Goal: Task Accomplishment & Management: Complete application form

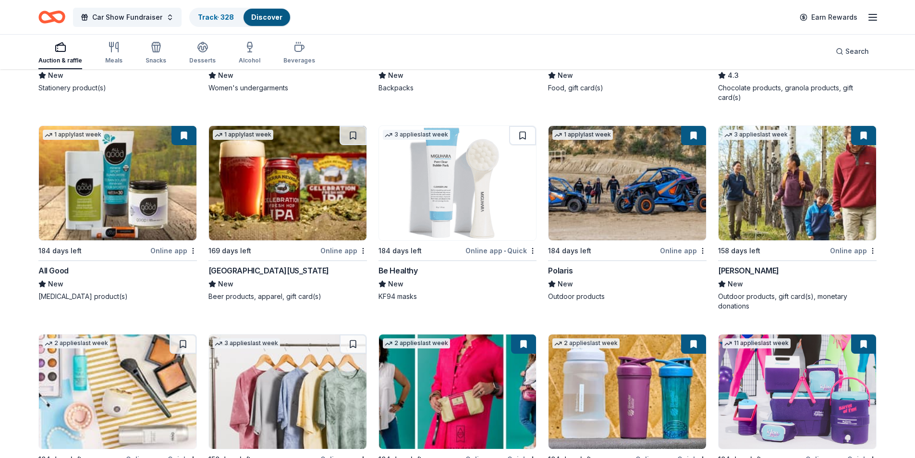
scroll to position [8637, 0]
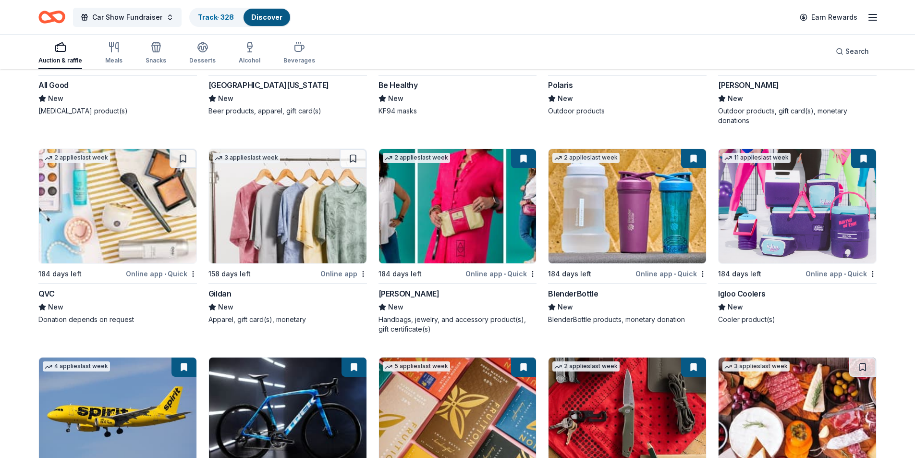
click at [480, 222] on img at bounding box center [458, 206] width 158 height 114
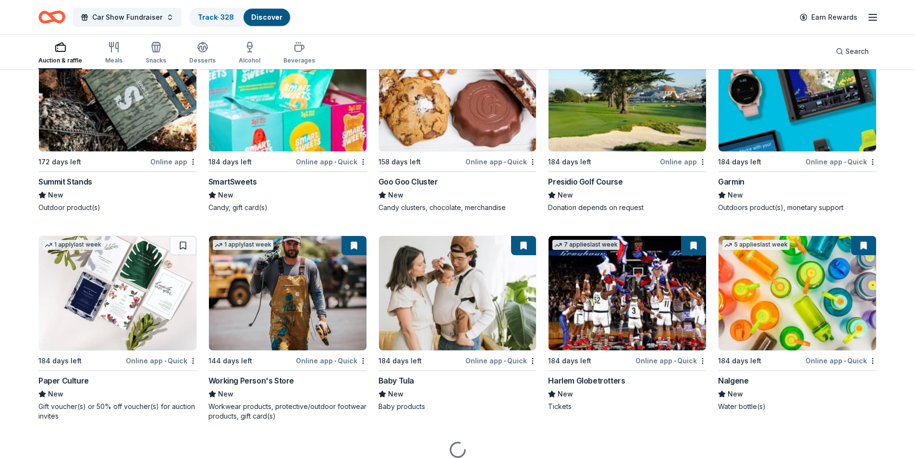
scroll to position [9183, 0]
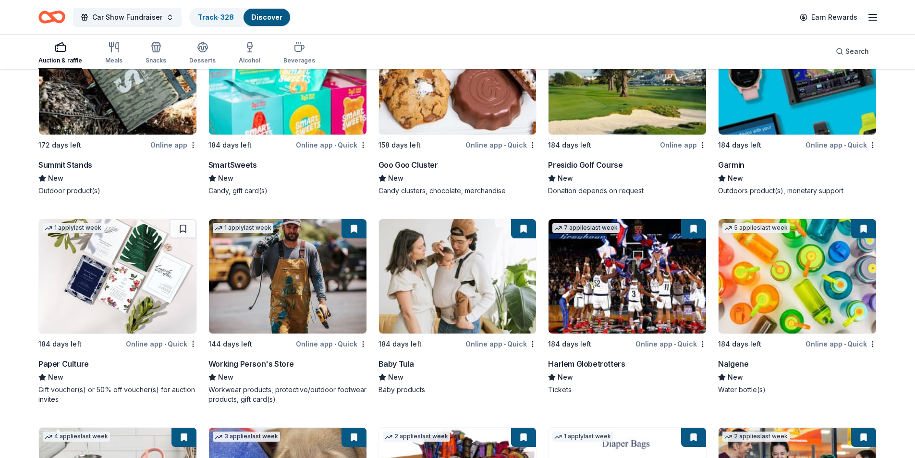
click at [660, 303] on img at bounding box center [627, 276] width 158 height 114
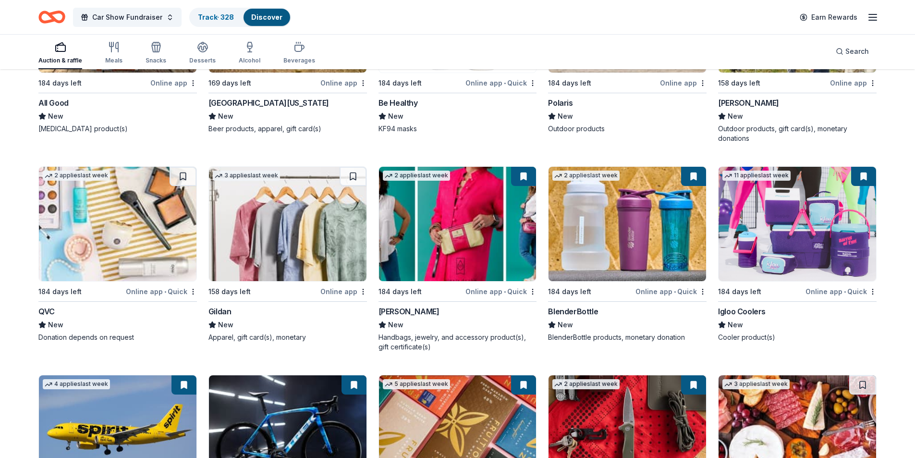
scroll to position [8606, 0]
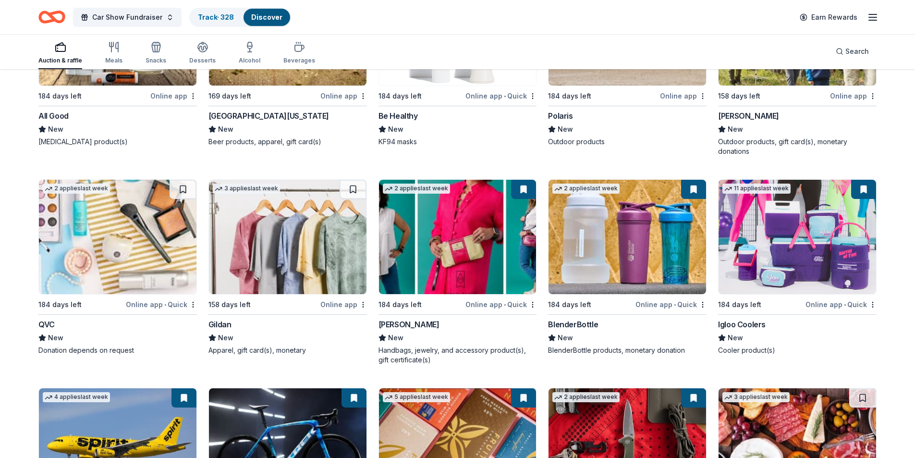
click at [595, 257] on img at bounding box center [627, 237] width 158 height 114
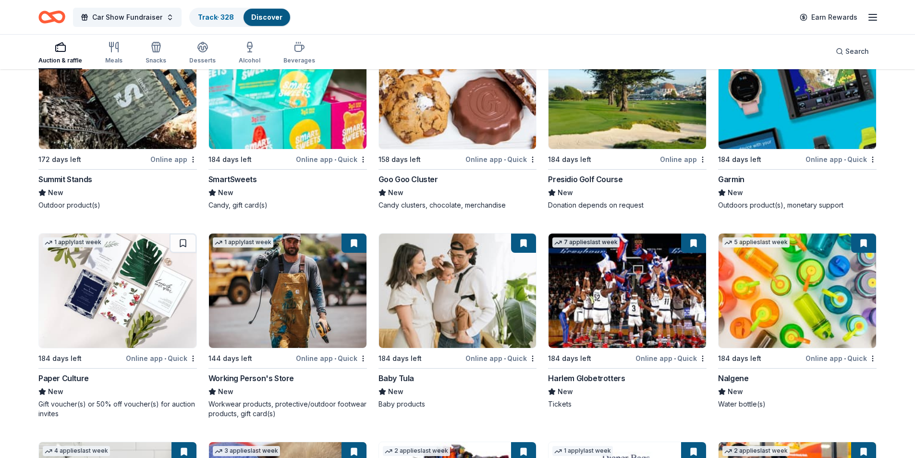
scroll to position [9231, 0]
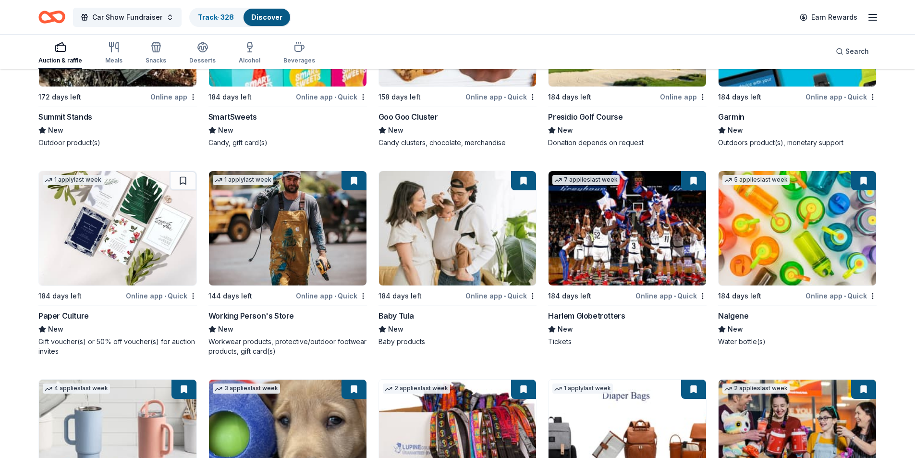
click at [791, 247] on img at bounding box center [797, 228] width 158 height 114
click at [775, 233] on img at bounding box center [797, 228] width 158 height 114
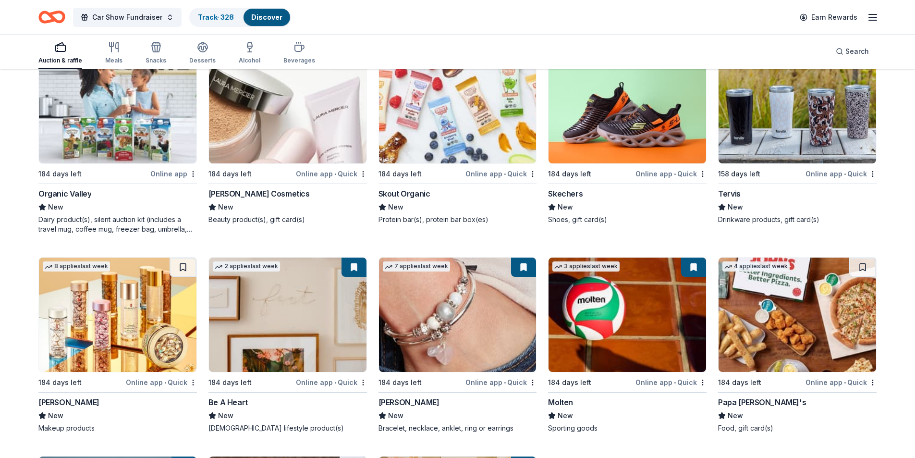
scroll to position [10164, 0]
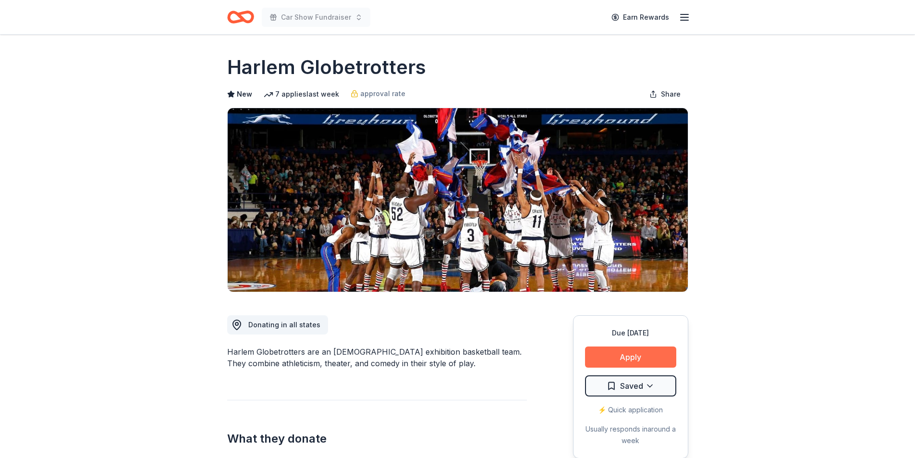
click at [626, 356] on button "Apply" at bounding box center [630, 356] width 91 height 21
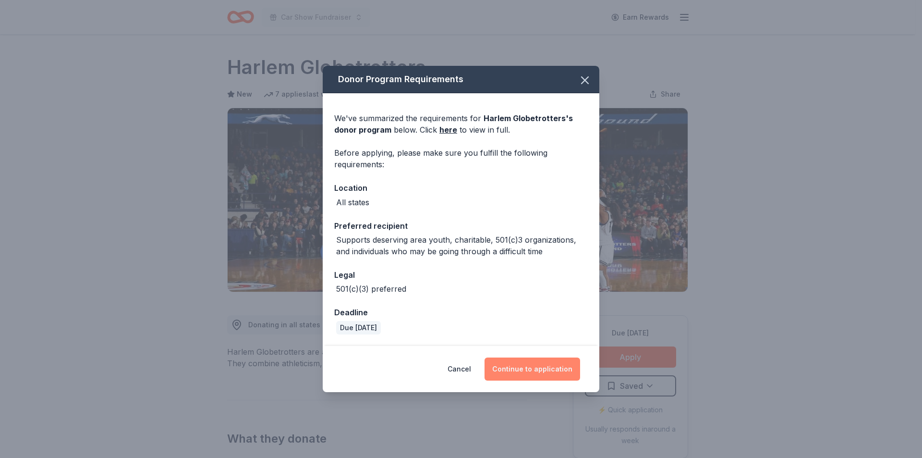
click at [521, 365] on button "Continue to application" at bounding box center [533, 368] width 96 height 23
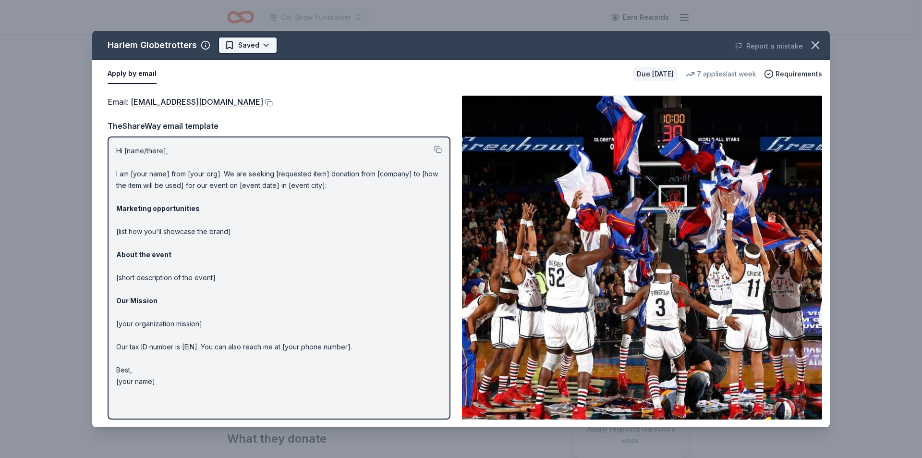
click at [263, 50] on html "Car Show Fundraiser Earn Rewards Due in 184 days Share Harlem Globetrotters New…" at bounding box center [461, 229] width 922 height 458
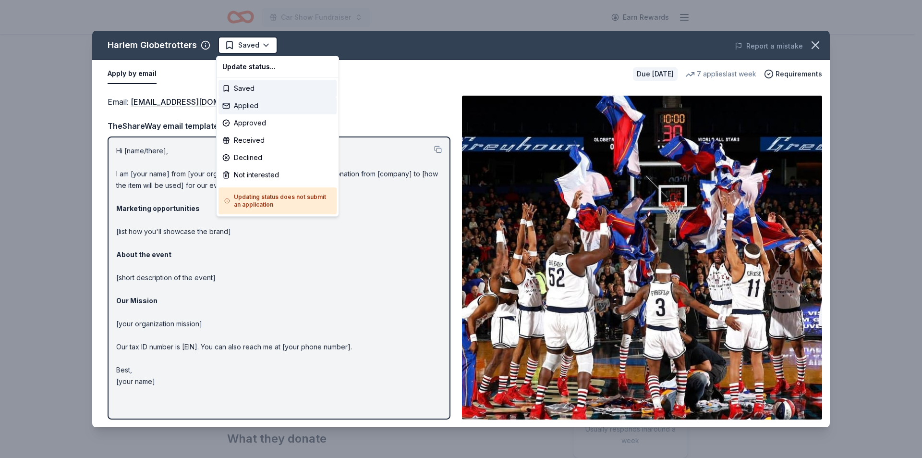
click at [252, 105] on div "Applied" at bounding box center [277, 105] width 118 height 17
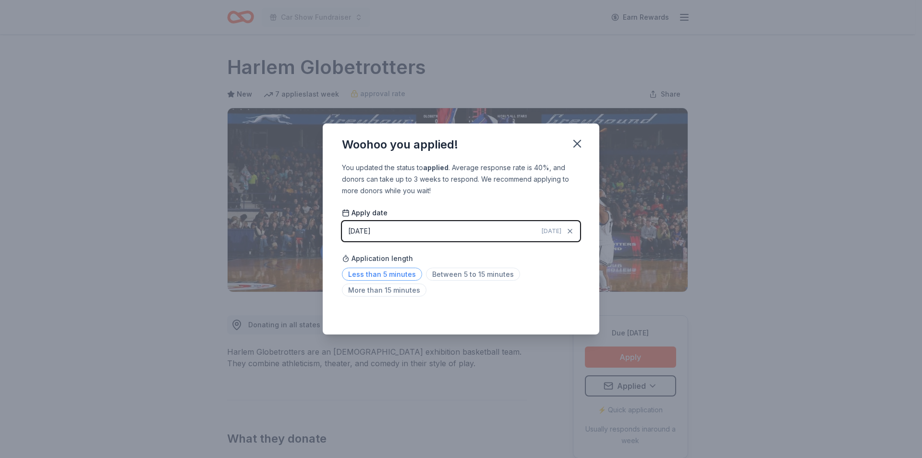
click at [383, 273] on span "Less than 5 minutes" at bounding box center [382, 273] width 80 height 13
click at [576, 142] on icon "button" at bounding box center [577, 143] width 7 height 7
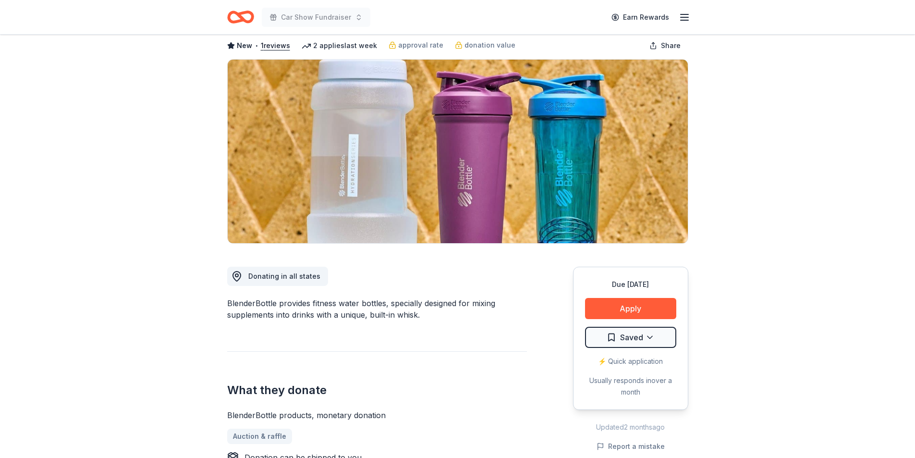
scroll to position [48, 0]
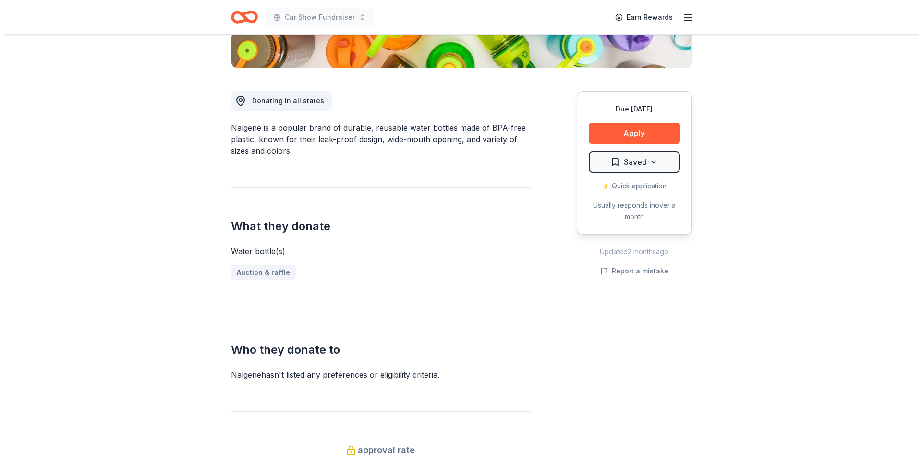
scroll to position [240, 0]
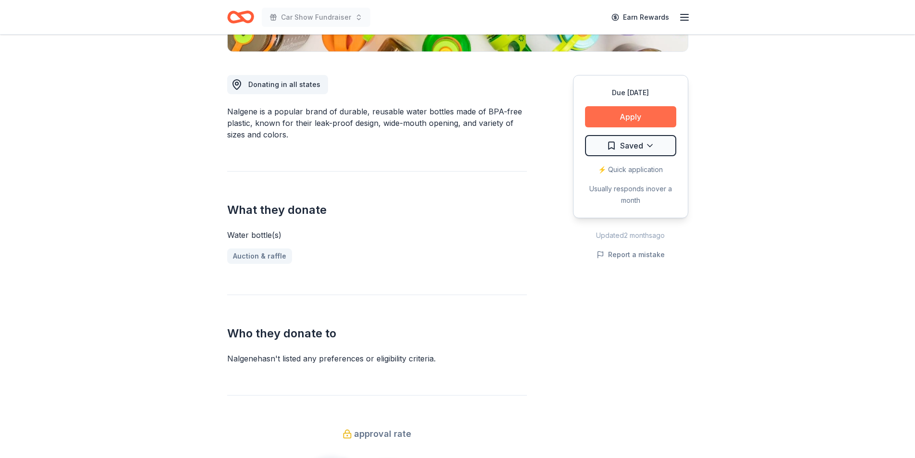
click at [613, 118] on button "Apply" at bounding box center [630, 116] width 91 height 21
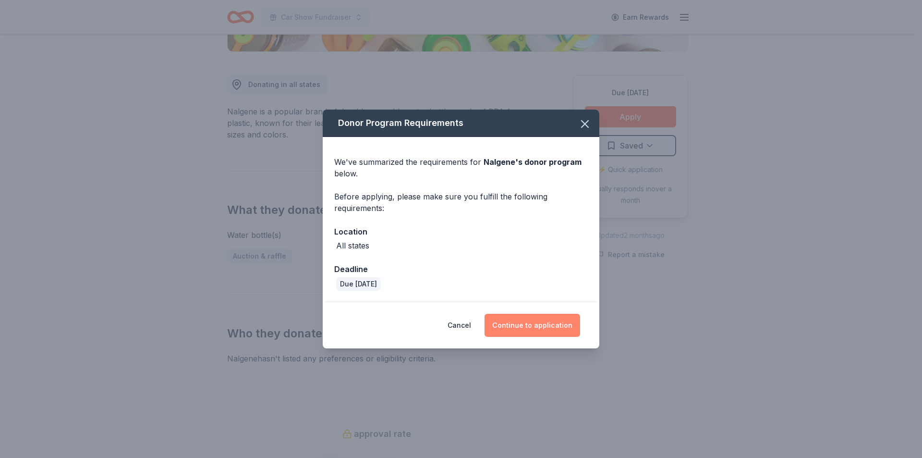
click at [535, 329] on button "Continue to application" at bounding box center [533, 325] width 96 height 23
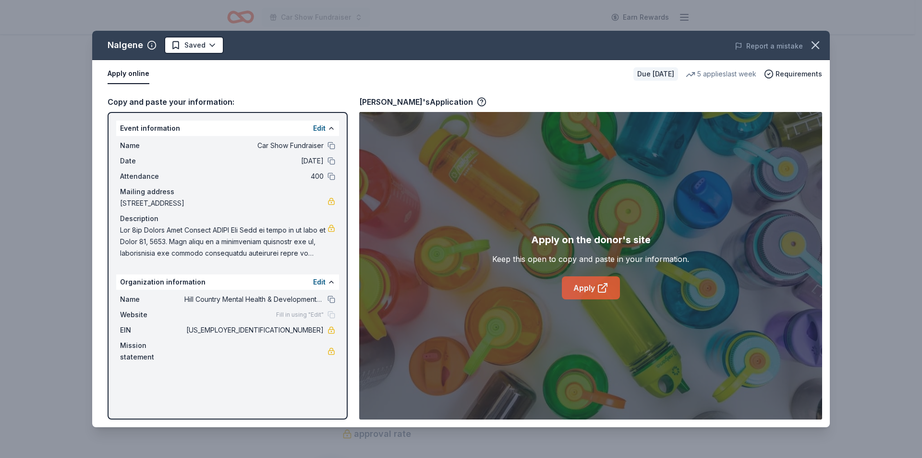
click at [602, 286] on icon at bounding box center [603, 288] width 12 height 12
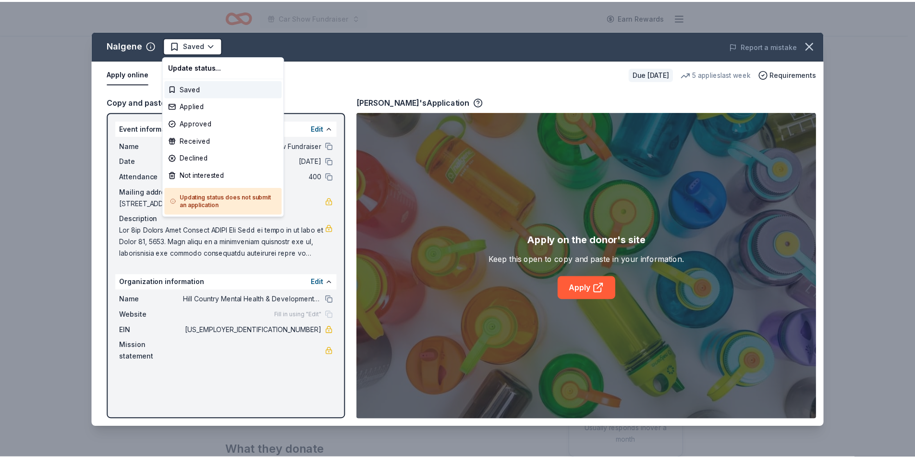
scroll to position [0, 0]
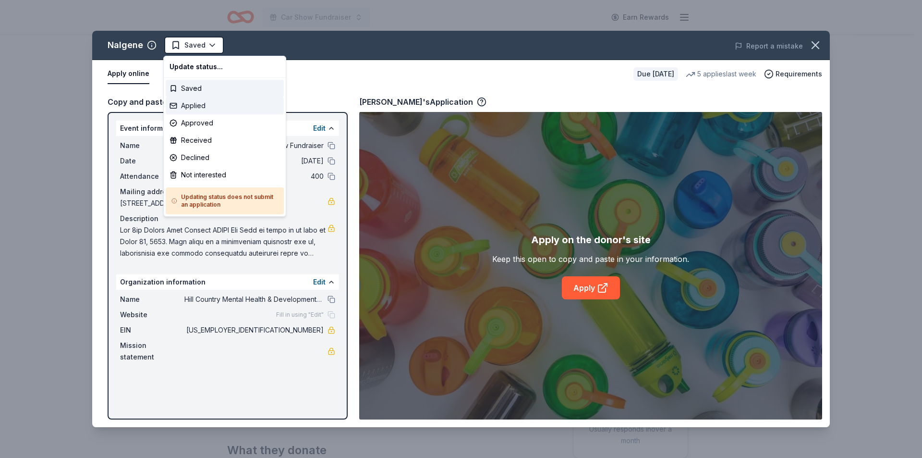
click at [201, 107] on div "Applied" at bounding box center [225, 105] width 118 height 17
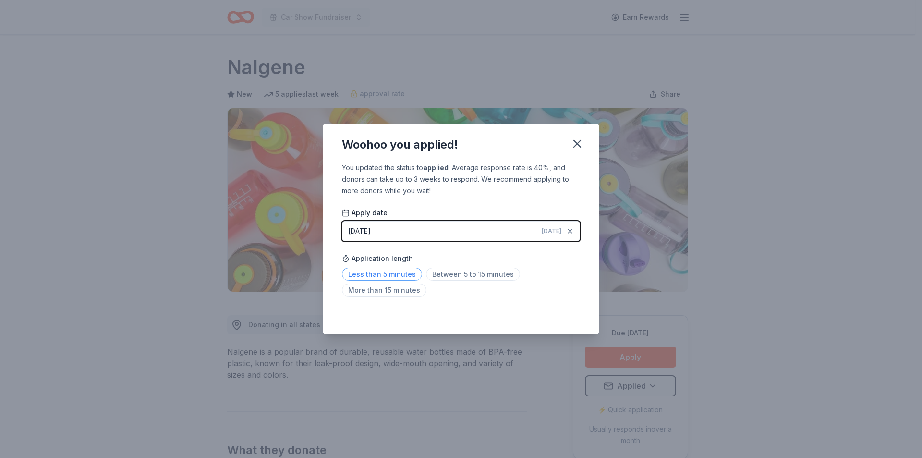
click at [409, 275] on span "Less than 5 minutes" at bounding box center [382, 273] width 80 height 13
click at [578, 141] on icon "button" at bounding box center [576, 143] width 13 height 13
